Goal: Task Accomplishment & Management: Use online tool/utility

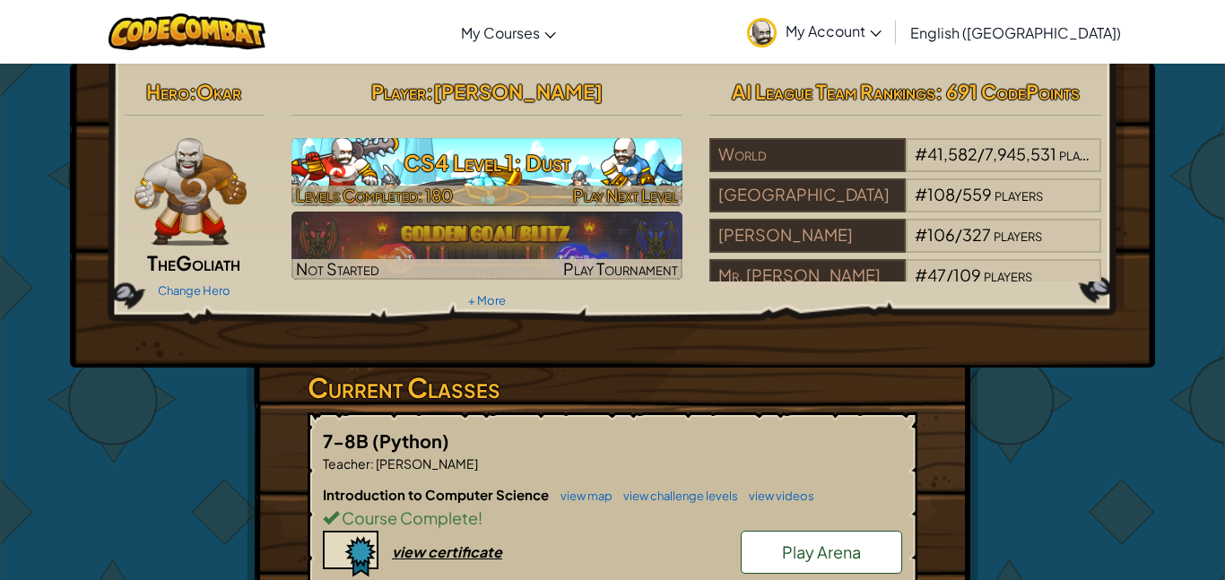
click at [466, 159] on h3 "CS4 Level 1: Dust" at bounding box center [488, 163] width 392 height 40
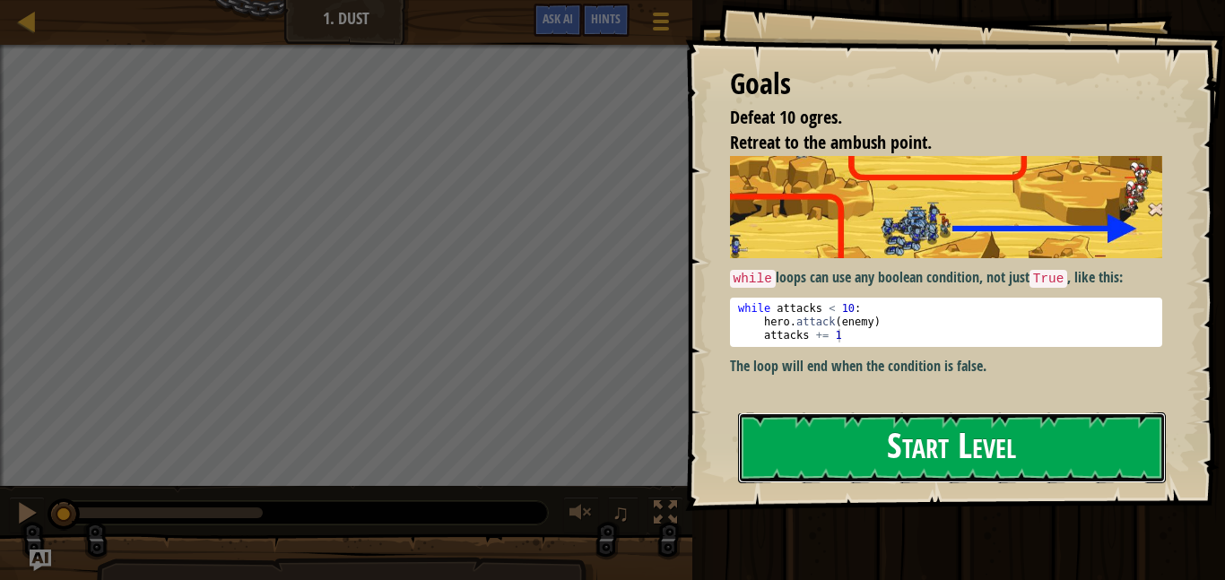
click at [839, 460] on button "Start Level" at bounding box center [952, 448] width 428 height 71
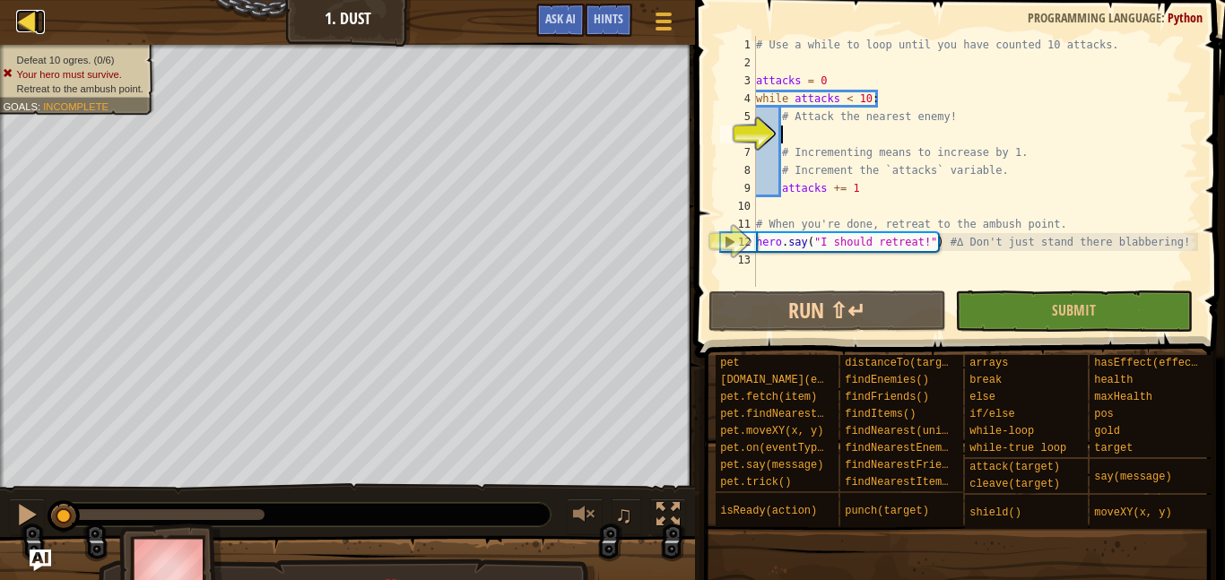
click at [34, 24] on div at bounding box center [27, 21] width 22 height 22
